Goal: Task Accomplishment & Management: Manage account settings

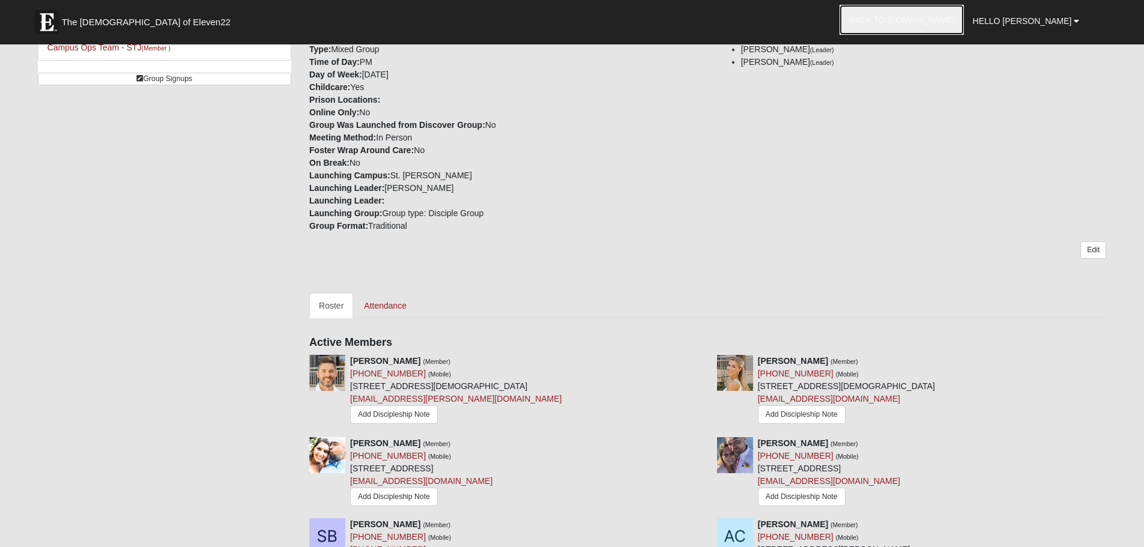
scroll to position [120, 0]
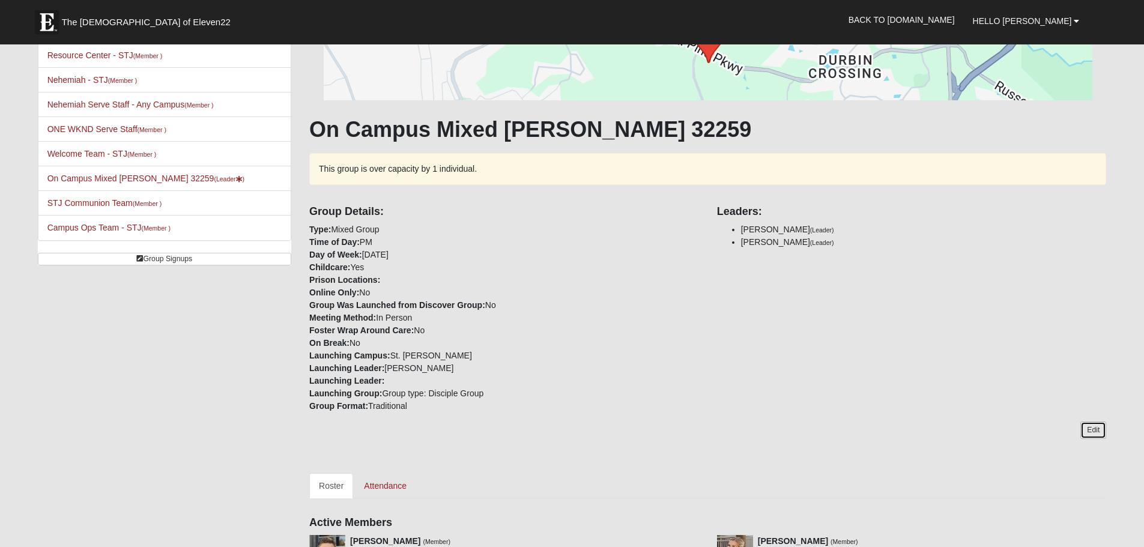
click at [1091, 433] on link "Edit" at bounding box center [1093, 429] width 26 height 17
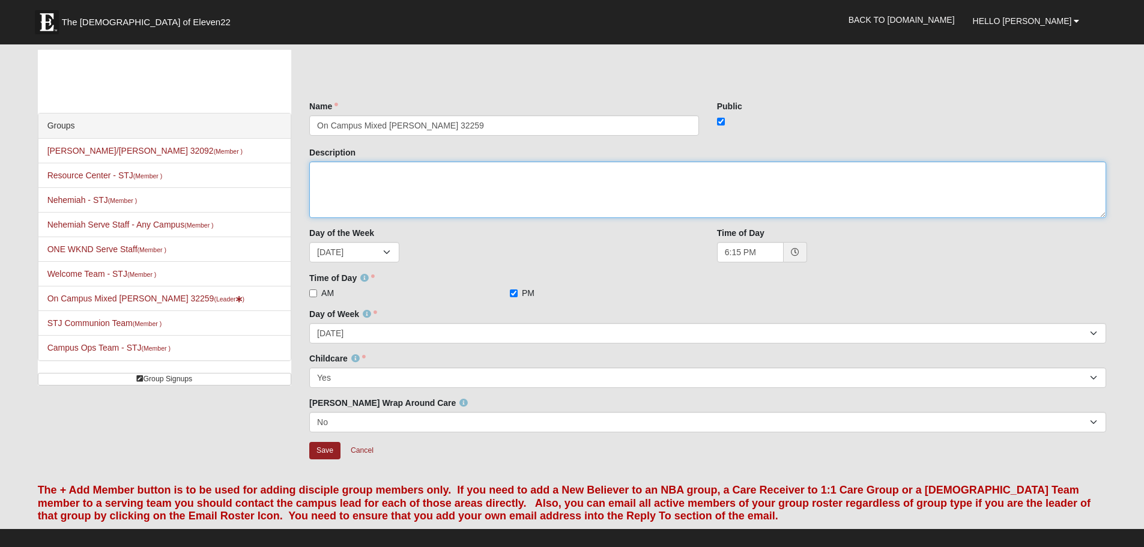
click at [394, 171] on textarea "Description" at bounding box center [707, 189] width 797 height 56
click at [402, 170] on textarea "We are a mixed group that meets at the [GEOGRAPHIC_DATA][PERSON_NAME] campus, i…" at bounding box center [707, 189] width 797 height 56
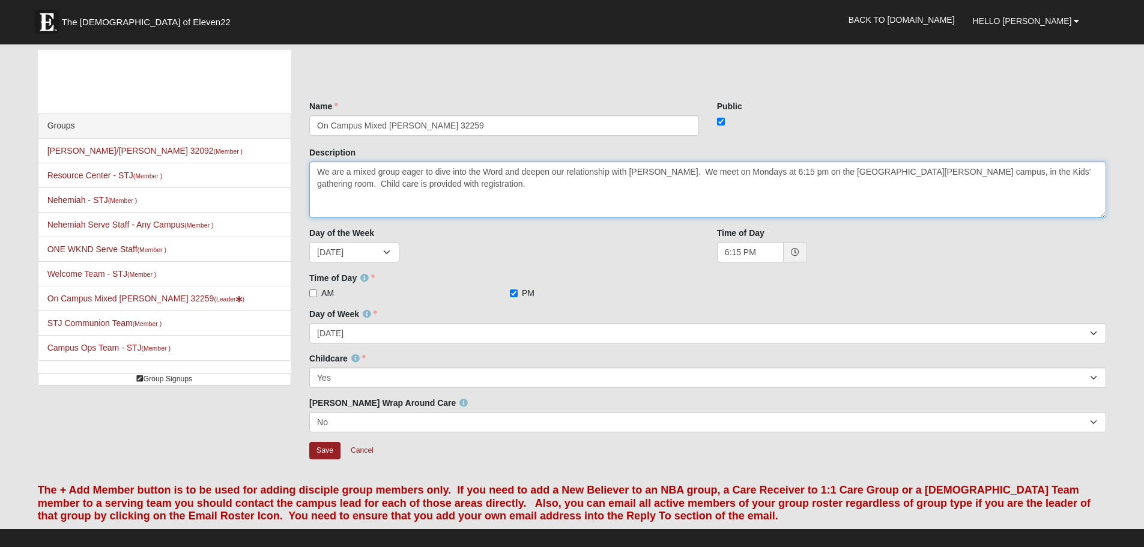
click at [682, 174] on textarea "We are a mixed group eager to dive into the Word and deepen our relationship wi…" at bounding box center [707, 189] width 797 height 56
drag, startPoint x: 532, startPoint y: 186, endPoint x: 304, endPoint y: 175, distance: 229.0
click at [304, 175] on div "Description We are a group for all people who get together to deepen our relati…" at bounding box center [707, 186] width 815 height 80
paste textarea "This is a mixed group, mostly with couples with kids, but all people are welcom…"
click at [649, 171] on textarea "This is a mixed group, mostly with couples with kids, but all people are welcom…" at bounding box center [707, 189] width 797 height 56
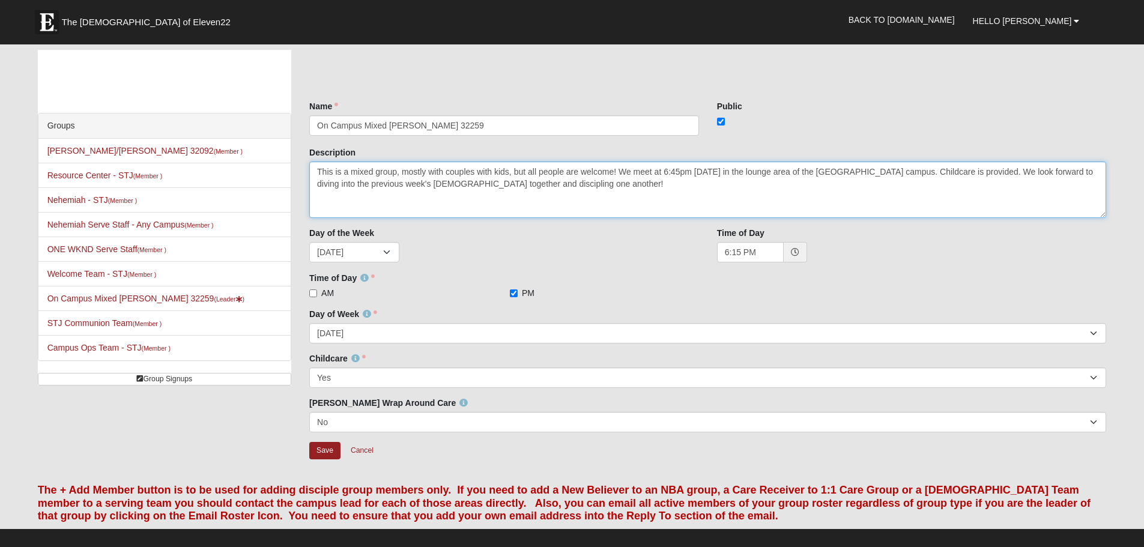
click at [906, 172] on textarea "This is a mixed group, mostly with couples with kids, but all people are welcom…" at bounding box center [707, 189] width 797 height 56
click at [614, 169] on textarea "This is a mixed group, mostly with couples with kids, but all people are welcom…" at bounding box center [707, 189] width 797 height 56
click at [621, 173] on textarea "This is a mixed group, mostly with couples with kids, but all people are welcom…" at bounding box center [707, 189] width 797 height 56
click at [746, 170] on textarea "This is a mixed group, mostly with couples with kids, but all people are welcom…" at bounding box center [707, 189] width 797 height 56
click at [1040, 175] on textarea "This is a mixed group, mostly with couples with kids, but all people are welcom…" at bounding box center [707, 189] width 797 height 56
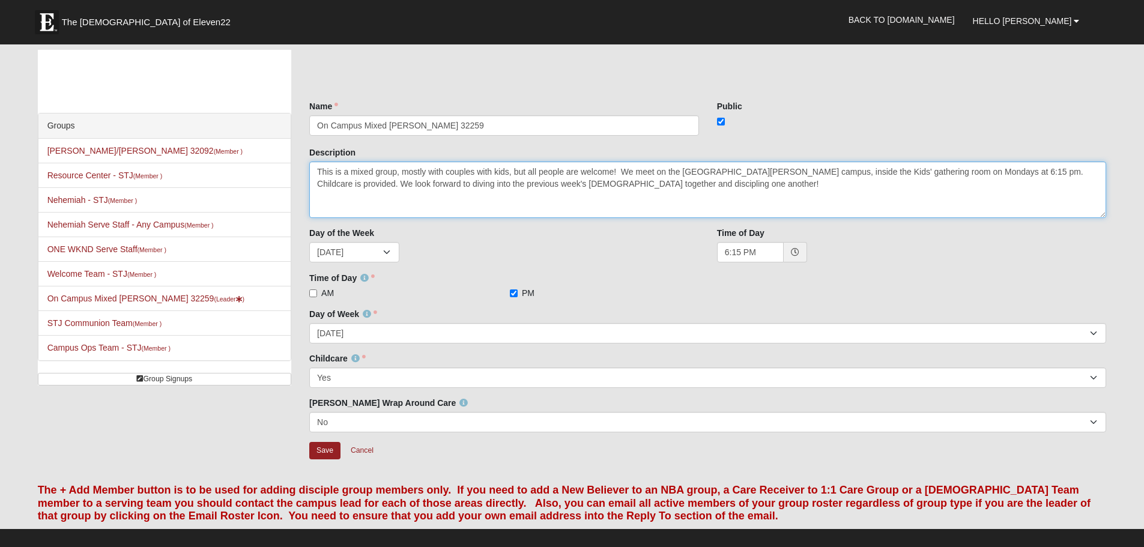
click at [639, 183] on textarea "This is a mixed group, mostly with couples with kids, but all people are welcom…" at bounding box center [707, 189] width 797 height 56
type textarea "This is a mixed group, mostly with couples with kids, but all people are welcom…"
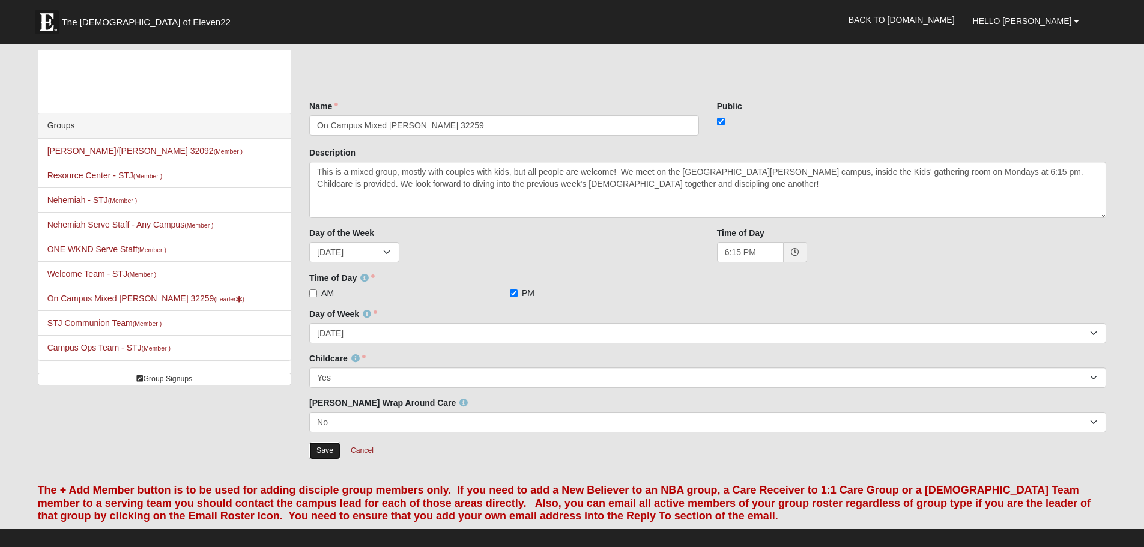
click at [319, 450] on input "Save" at bounding box center [324, 450] width 31 height 17
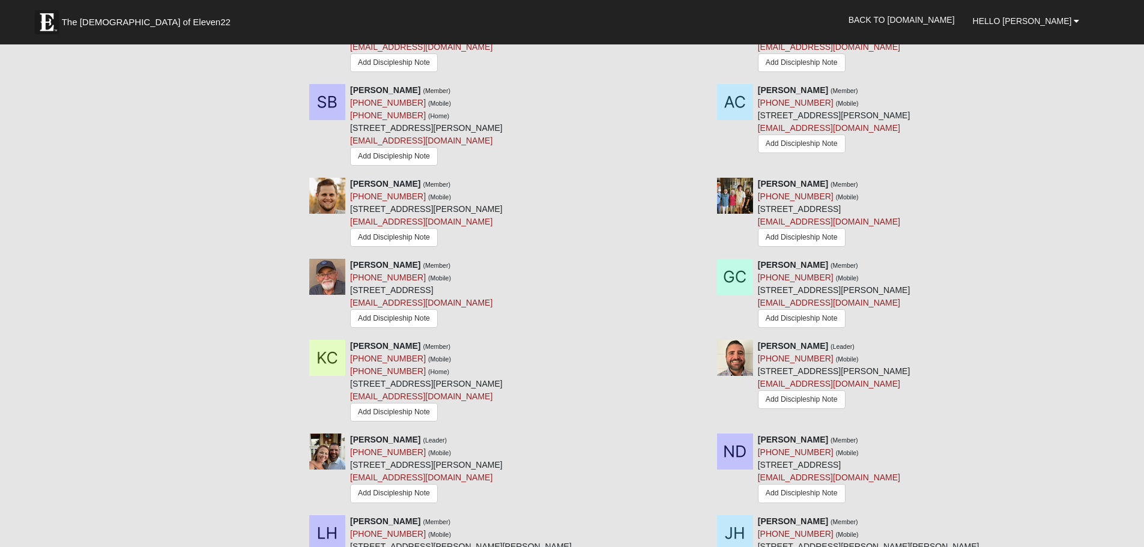
scroll to position [884, 0]
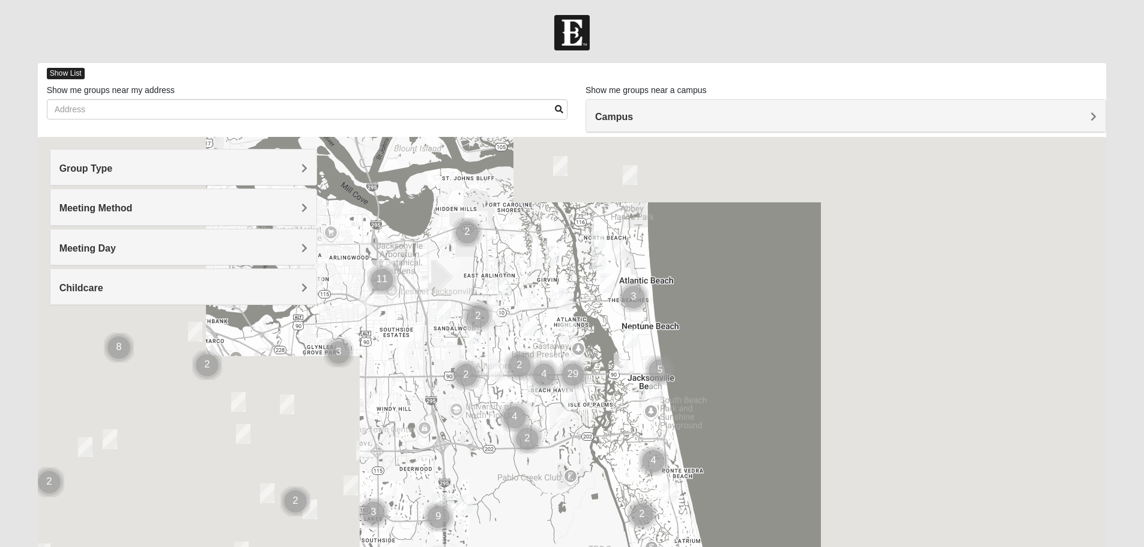
click at [70, 73] on span "Show List" at bounding box center [66, 73] width 38 height 11
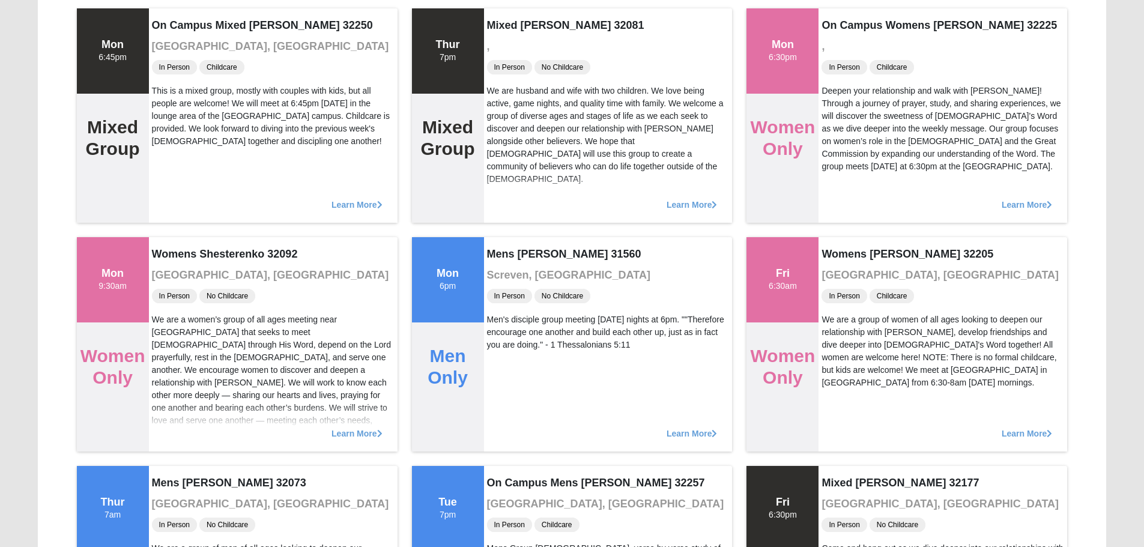
scroll to position [6063, 0]
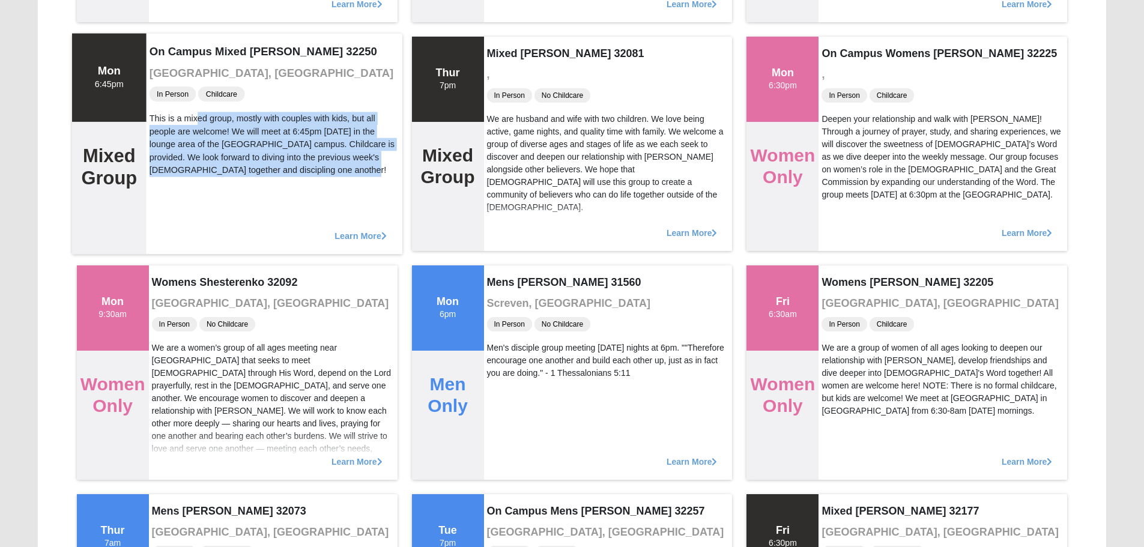
drag, startPoint x: 148, startPoint y: 117, endPoint x: 261, endPoint y: 174, distance: 125.9
click at [261, 175] on div "On Campus Mixed Barnett 32250 Jacksonville, FL In Person Childcare This is a mi…" at bounding box center [274, 143] width 256 height 221
copy div "This is a mixed group, mostly with couples with kids, but all people are welcom…"
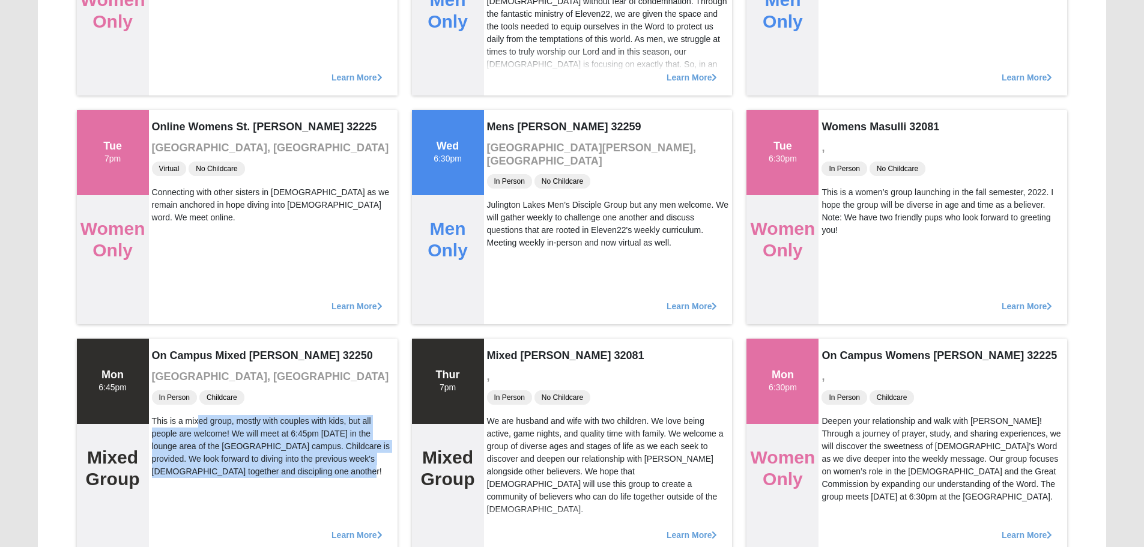
scroll to position [5703, 0]
